Goal: Task Accomplishment & Management: Complete application form

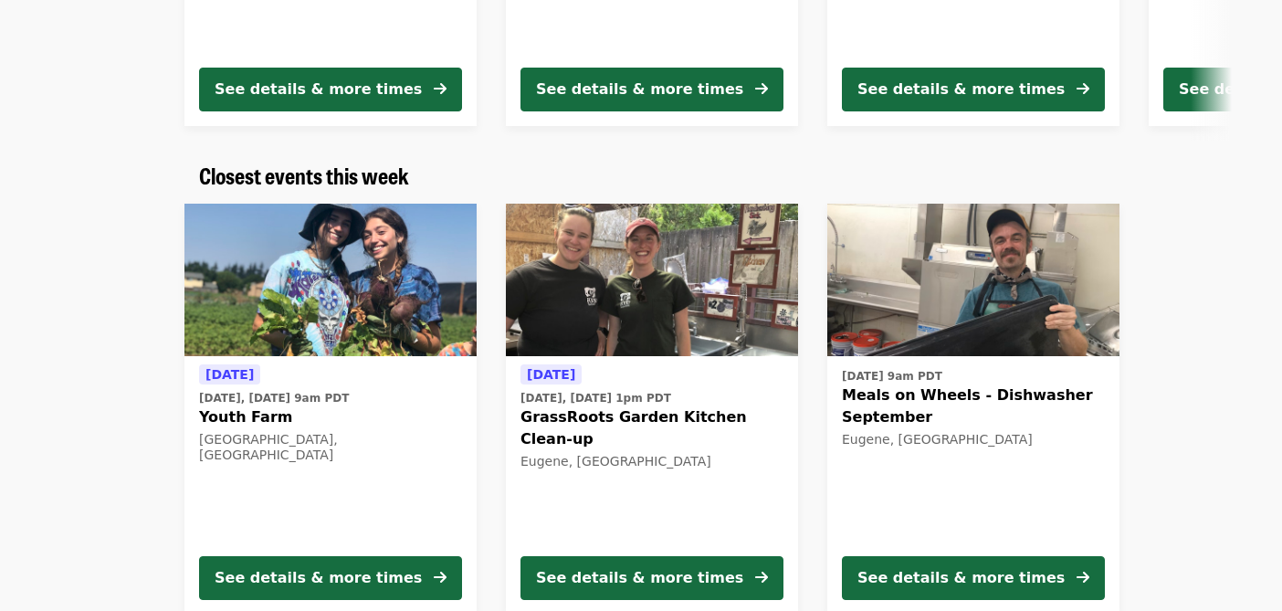
scroll to position [496, 0]
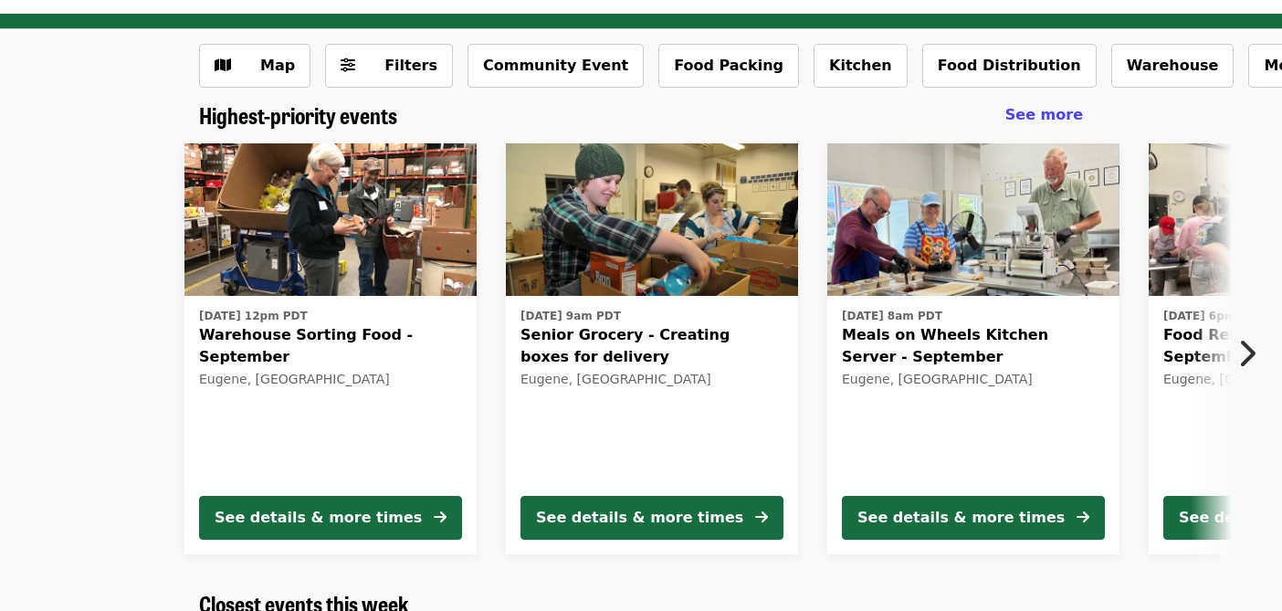
scroll to position [83, 0]
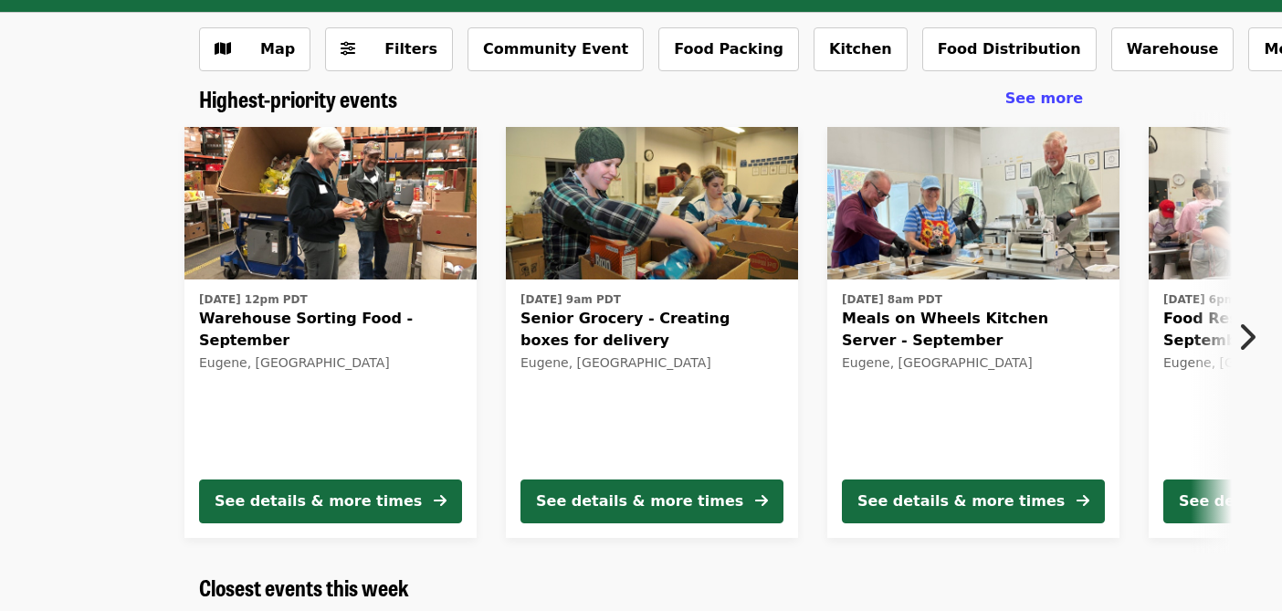
click at [1245, 330] on icon "chevron-right icon" at bounding box center [1246, 336] width 18 height 35
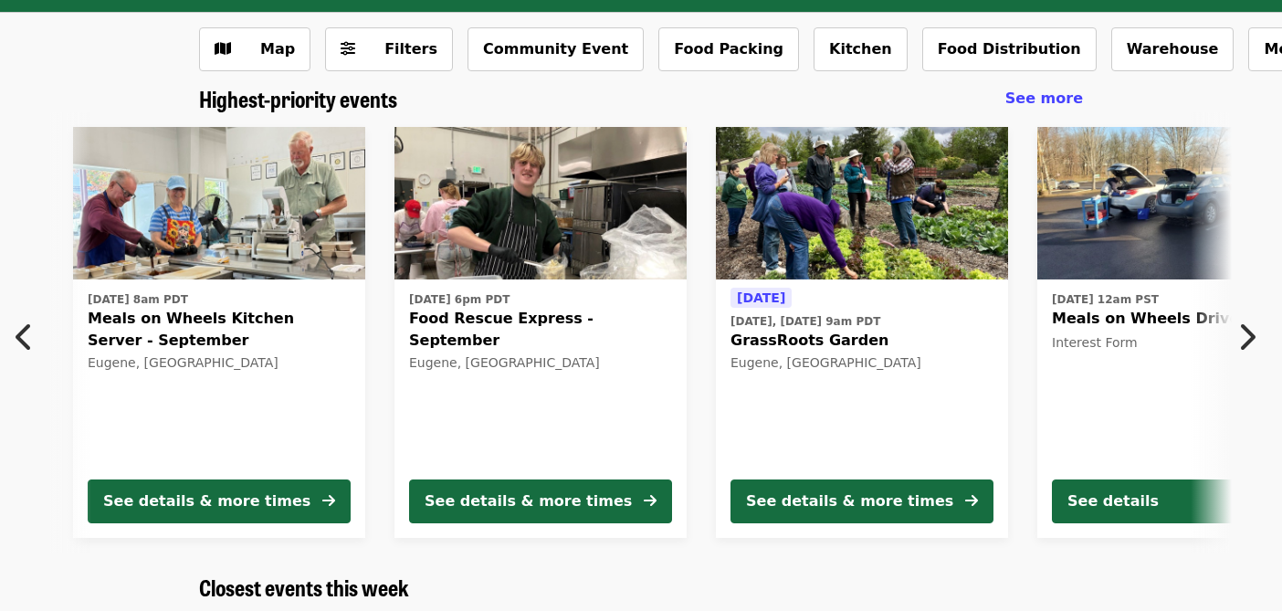
scroll to position [0, 982]
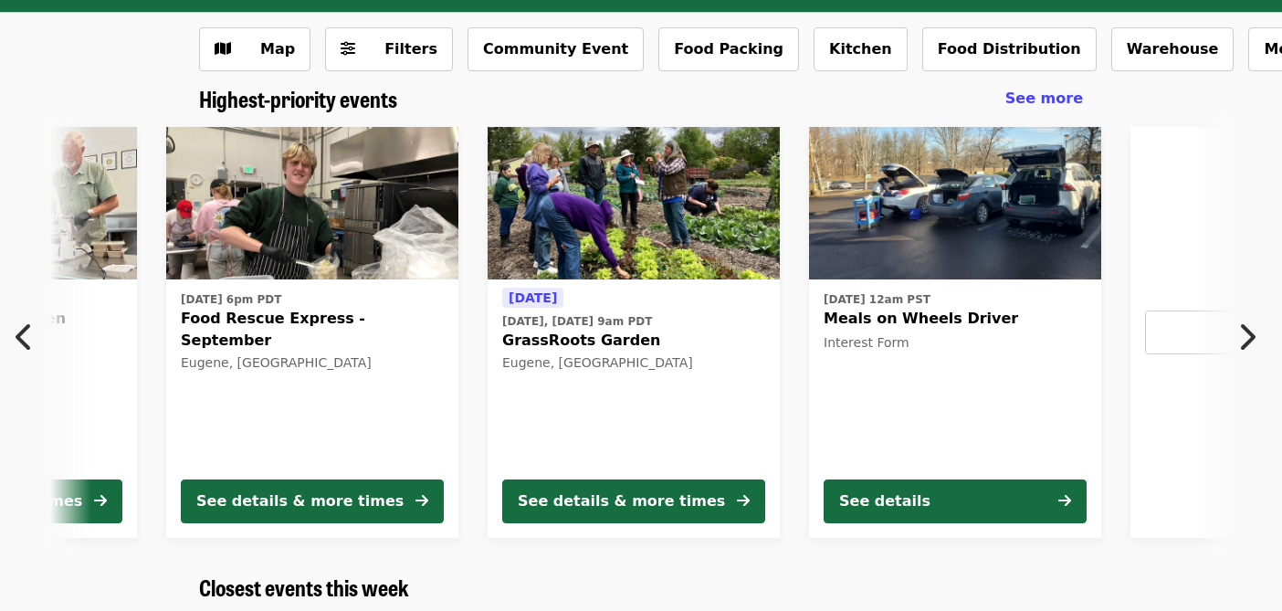
click at [1241, 340] on icon "chevron-right icon" at bounding box center [1246, 336] width 18 height 35
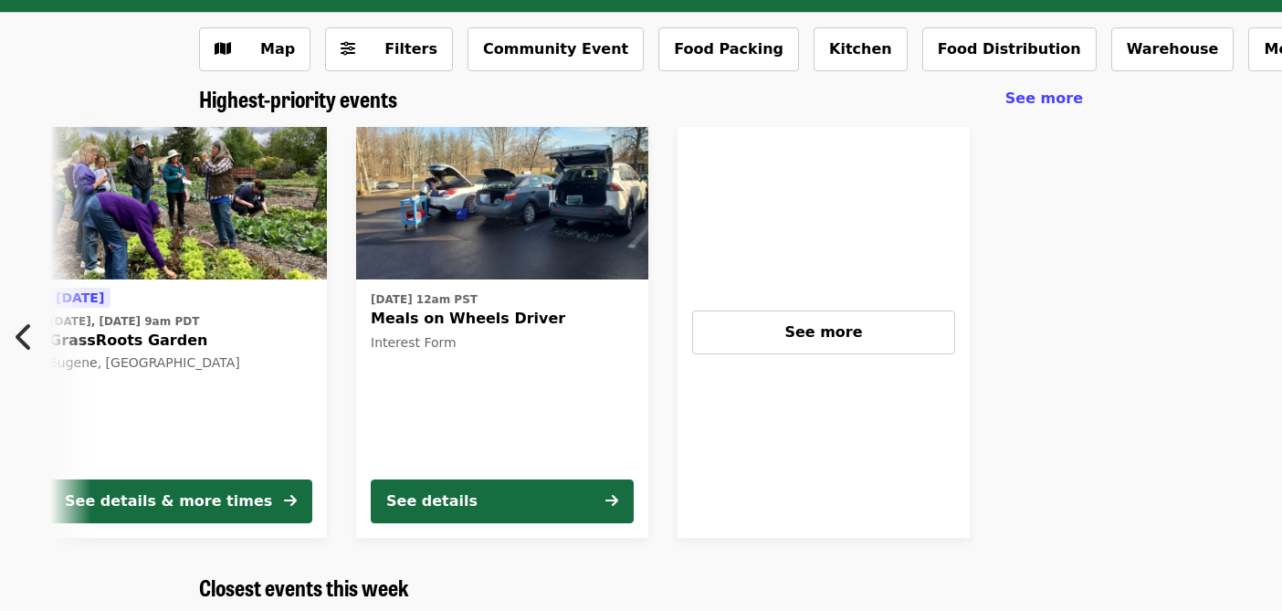
scroll to position [0, 1450]
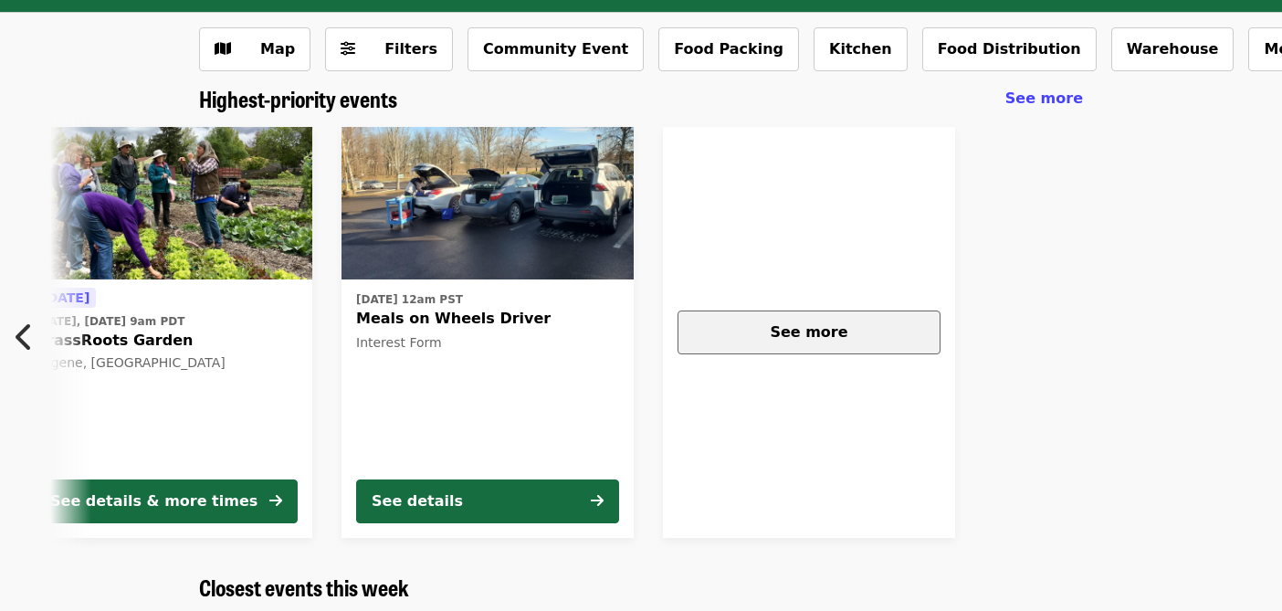
click at [805, 333] on span "See more" at bounding box center [809, 331] width 78 height 17
